Goal: Subscribe to service/newsletter

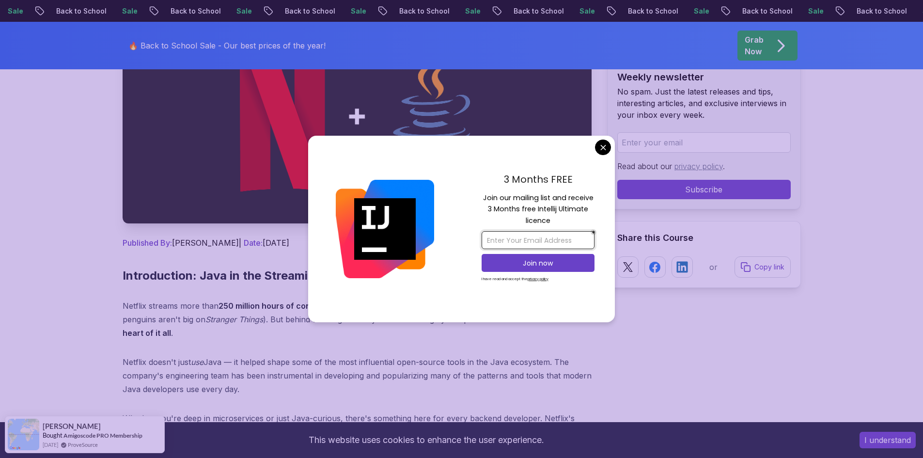
click at [506, 243] on input "email" at bounding box center [538, 240] width 113 height 18
type input "[DOMAIN_NAME][EMAIL_ADDRESS][DOMAIN_NAME]"
click at [512, 263] on p "Join now" at bounding box center [538, 263] width 92 height 10
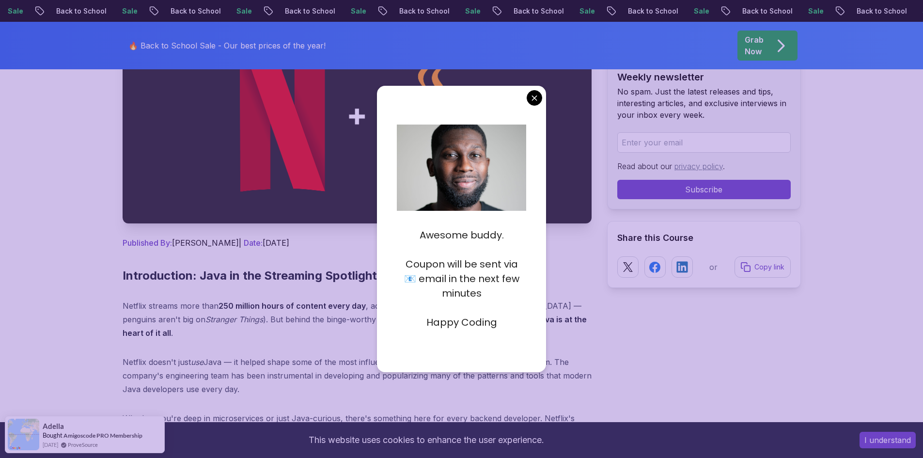
click at [460, 322] on p "Happy Coding" at bounding box center [461, 322] width 129 height 15
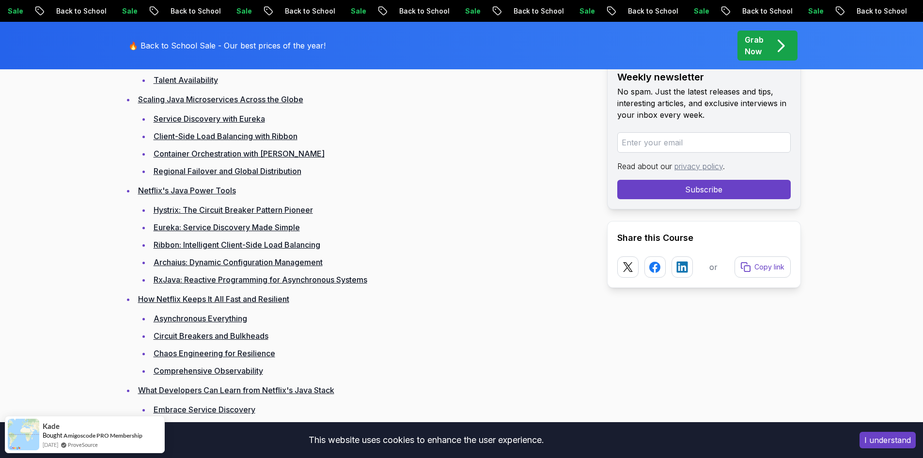
scroll to position [824, 0]
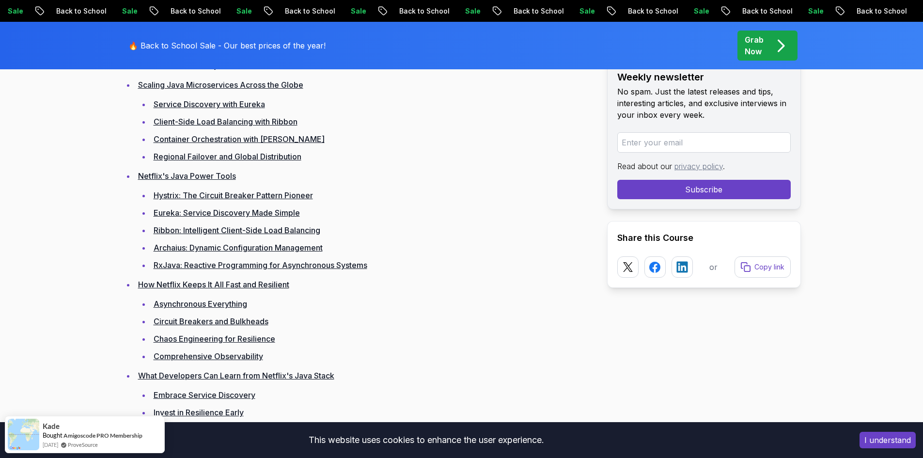
click at [169, 280] on link "How Netflix Keeps It All Fast and Resilient" at bounding box center [213, 285] width 151 height 10
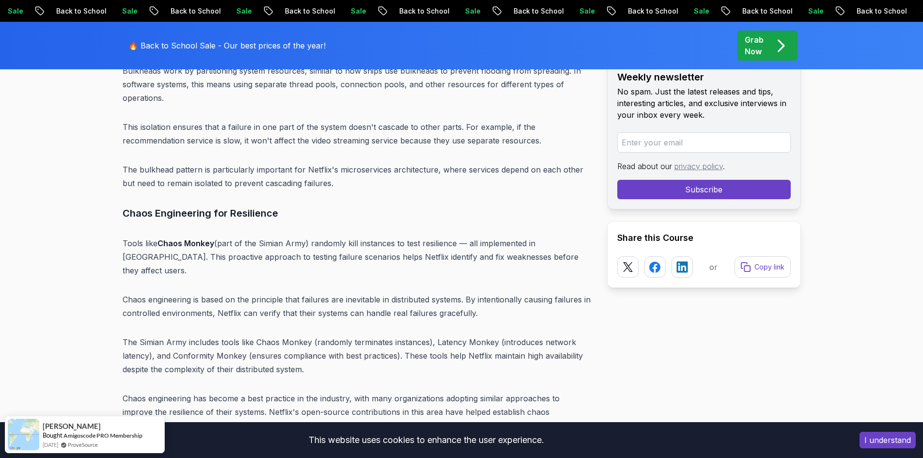
scroll to position [5062, 0]
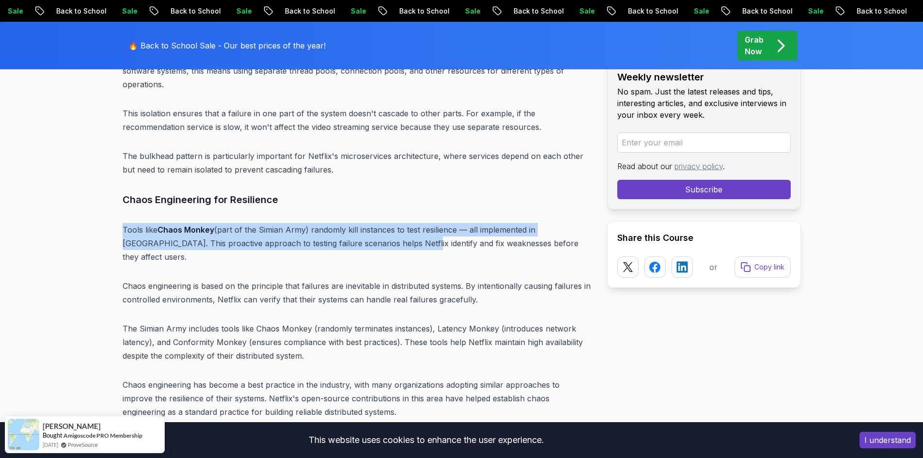
drag, startPoint x: 124, startPoint y: 203, endPoint x: 372, endPoint y: 213, distance: 247.2
click at [372, 223] on p "Tools like Chaos Monkey (part of the Simian Army) randomly kill instances to te…" at bounding box center [357, 243] width 469 height 41
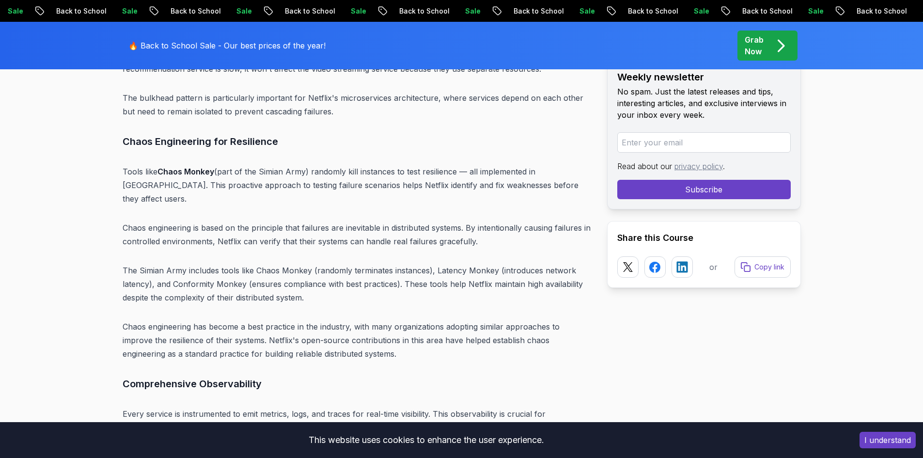
scroll to position [5207, 0]
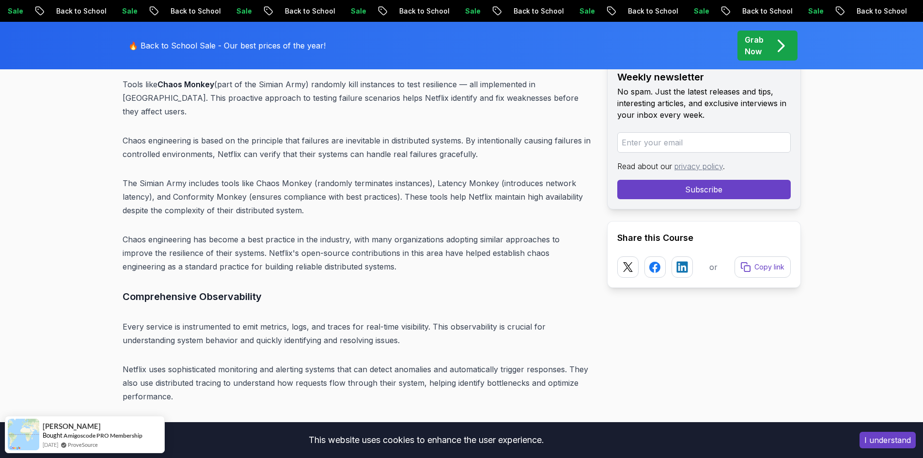
click at [620, 8] on p "Back to School" at bounding box center [653, 11] width 66 height 10
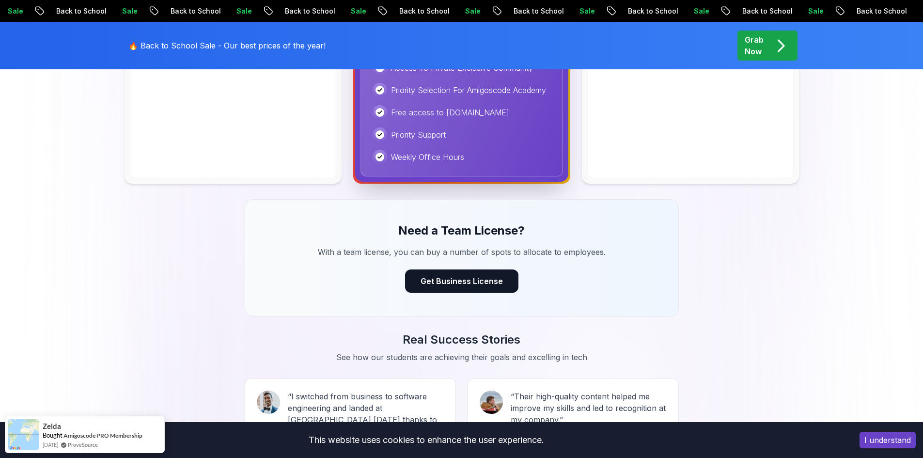
scroll to position [824, 0]
